Goal: Entertainment & Leisure: Consume media (video, audio)

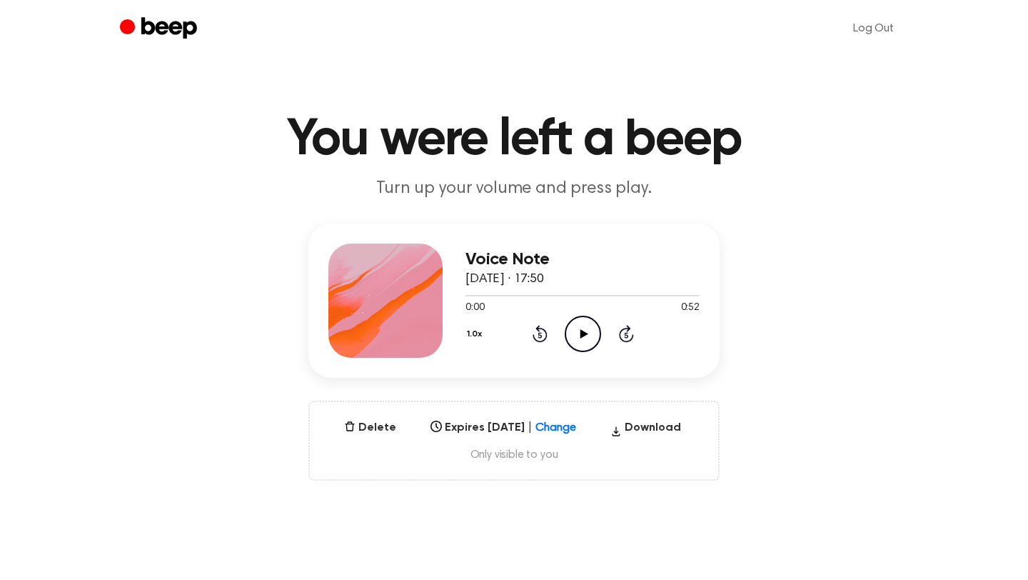
click at [588, 331] on icon "Play Audio" at bounding box center [583, 334] width 36 height 36
click at [588, 331] on icon "Pause Audio" at bounding box center [583, 334] width 36 height 36
click at [581, 332] on icon at bounding box center [584, 333] width 8 height 9
click at [581, 332] on icon "Pause Audio" at bounding box center [583, 334] width 36 height 36
drag, startPoint x: 522, startPoint y: 292, endPoint x: 511, endPoint y: 291, distance: 11.4
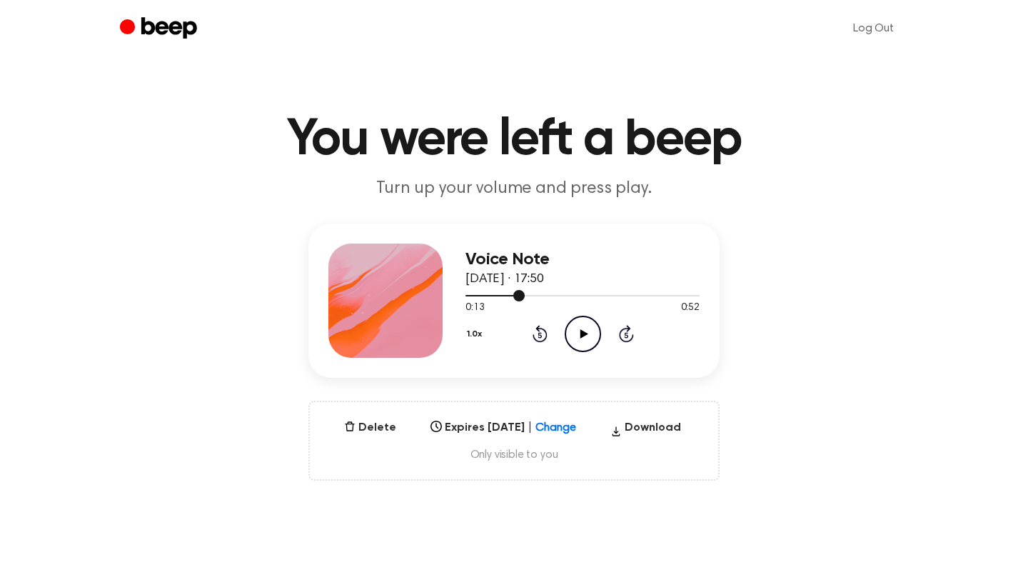
click at [511, 291] on div at bounding box center [583, 294] width 234 height 11
click at [572, 326] on icon "Play Audio" at bounding box center [583, 334] width 36 height 36
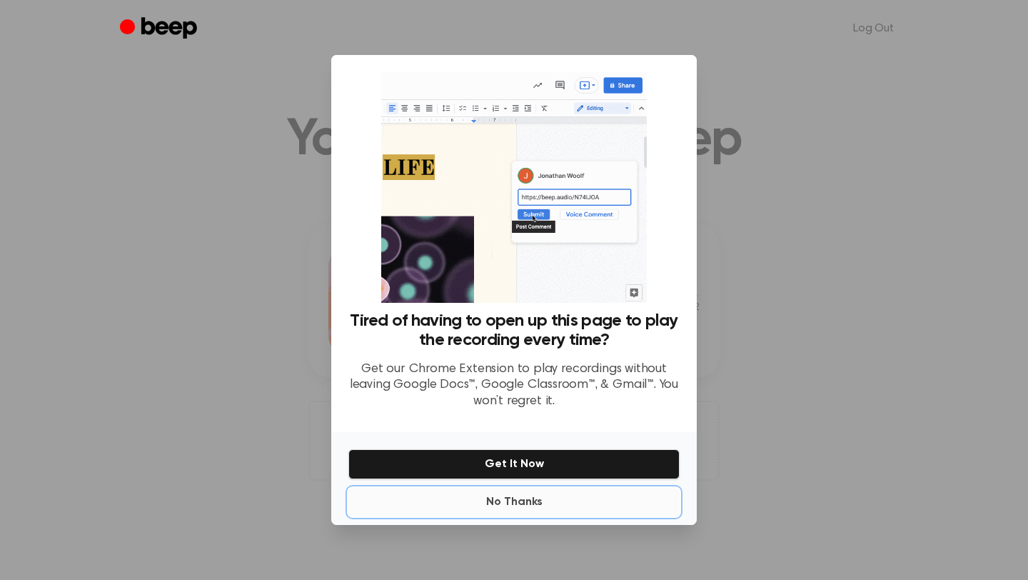
click at [514, 500] on button "No Thanks" at bounding box center [514, 502] width 331 height 29
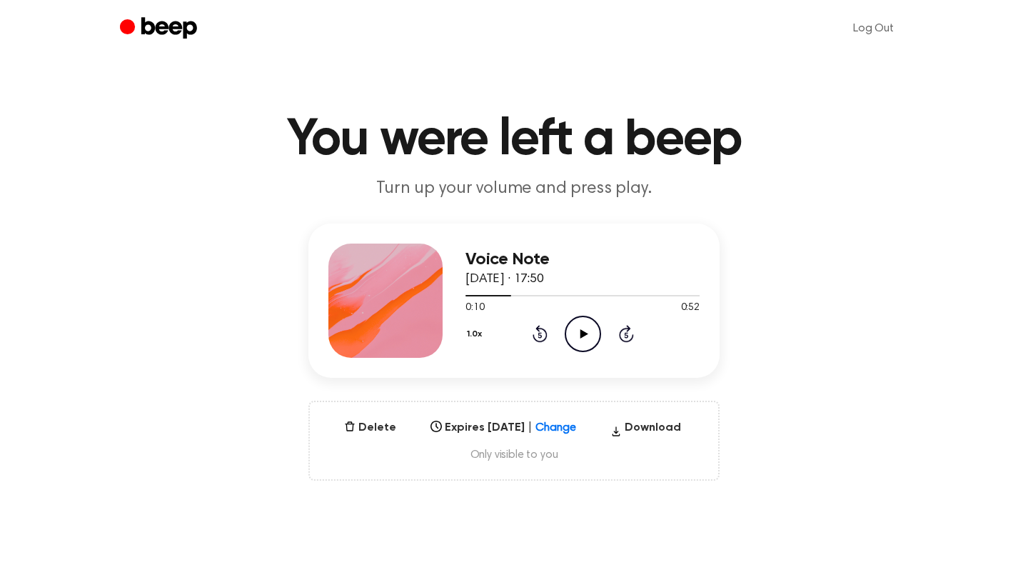
click at [585, 336] on icon "Play Audio" at bounding box center [583, 334] width 36 height 36
click at [585, 336] on icon at bounding box center [583, 333] width 6 height 9
click at [574, 324] on icon "Play Audio" at bounding box center [583, 334] width 36 height 36
click at [574, 324] on icon "Pause Audio" at bounding box center [583, 334] width 36 height 36
click at [589, 344] on icon "Play Audio" at bounding box center [583, 334] width 36 height 36
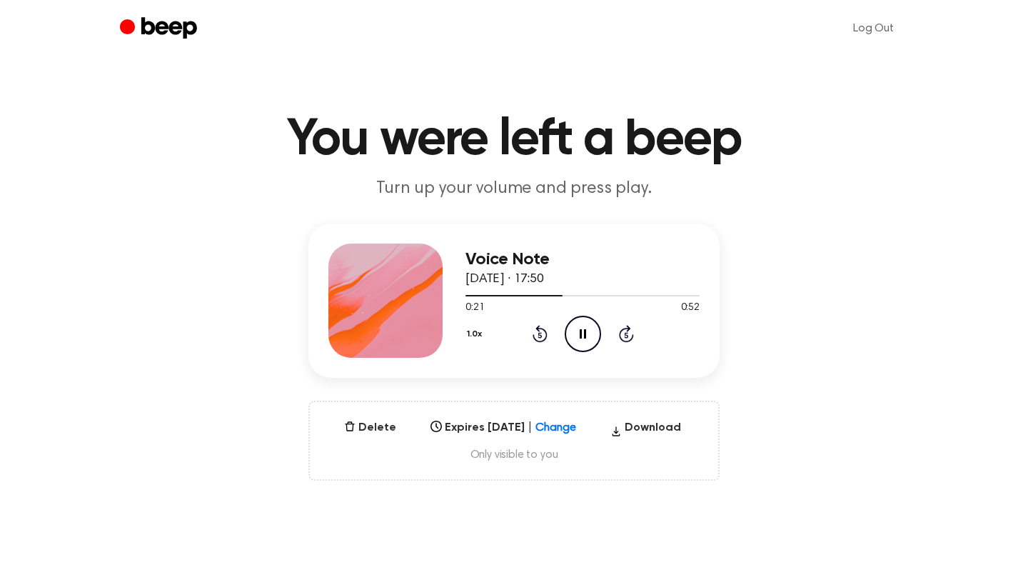
click at [589, 344] on icon "Pause Audio" at bounding box center [583, 334] width 36 height 36
click at [580, 327] on icon "Play Audio" at bounding box center [583, 334] width 36 height 36
click at [580, 327] on icon "Pause Audio" at bounding box center [583, 334] width 36 height 36
click at [586, 329] on icon "Play Audio" at bounding box center [583, 334] width 36 height 36
click at [586, 329] on icon "Pause Audio" at bounding box center [583, 334] width 36 height 36
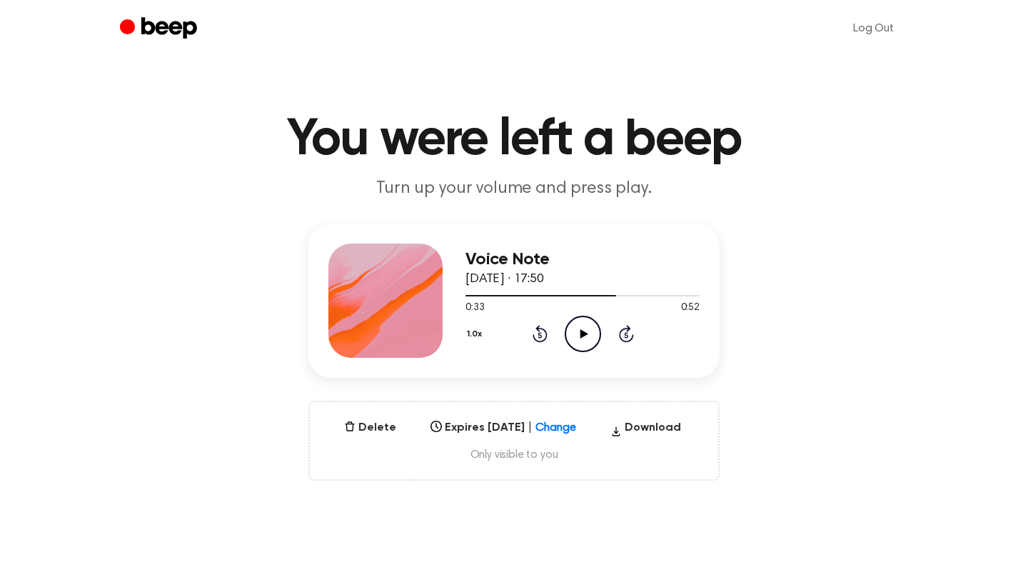
click at [586, 338] on icon "Play Audio" at bounding box center [583, 334] width 36 height 36
click at [586, 338] on icon "Pause Audio" at bounding box center [583, 334] width 36 height 36
click at [578, 336] on icon "Play Audio" at bounding box center [583, 334] width 36 height 36
click at [578, 336] on icon "Pause Audio" at bounding box center [583, 334] width 36 height 36
click at [581, 326] on icon "Play Audio" at bounding box center [583, 334] width 36 height 36
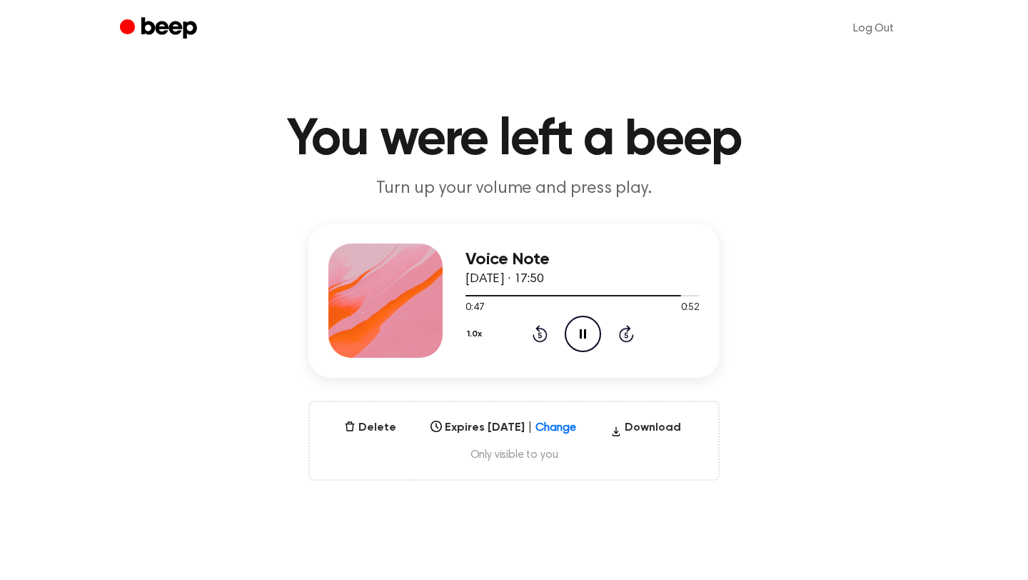
click at [581, 326] on icon "Pause Audio" at bounding box center [583, 334] width 36 height 36
click at [584, 327] on icon "Play Audio" at bounding box center [583, 334] width 36 height 36
click at [584, 328] on icon "Pause Audio" at bounding box center [583, 334] width 36 height 36
